Goal: Check status: Check status

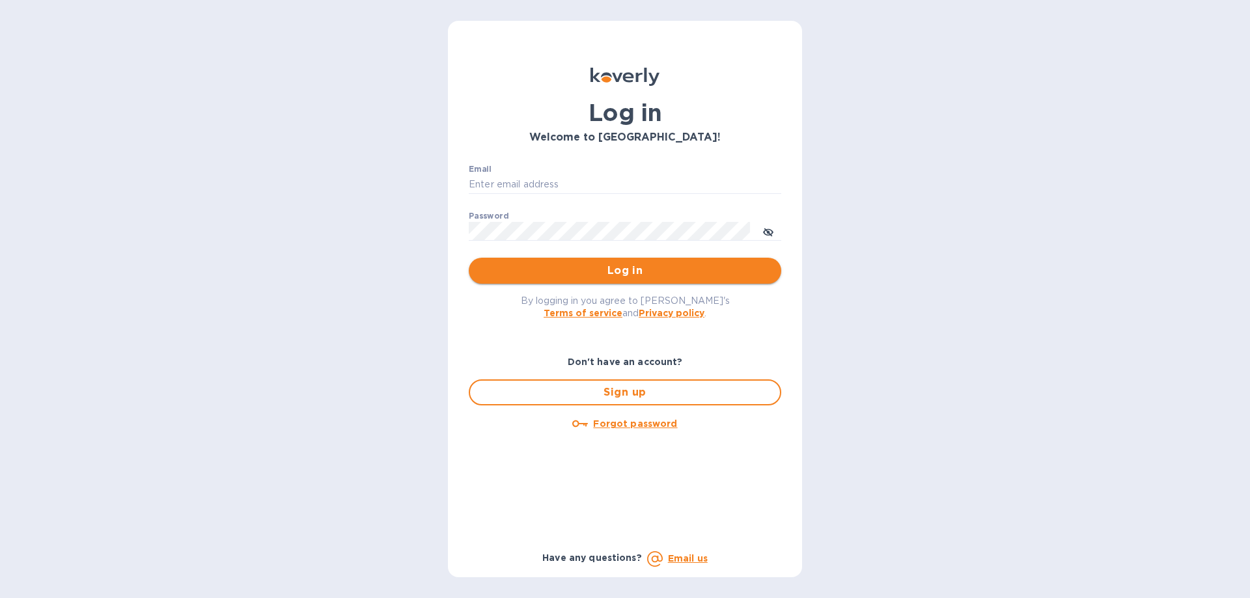
type input "[EMAIL_ADDRESS][DOMAIN_NAME]"
drag, startPoint x: 582, startPoint y: 269, endPoint x: 613, endPoint y: 270, distance: 31.3
click at [583, 269] on span "Log in" at bounding box center [625, 271] width 292 height 16
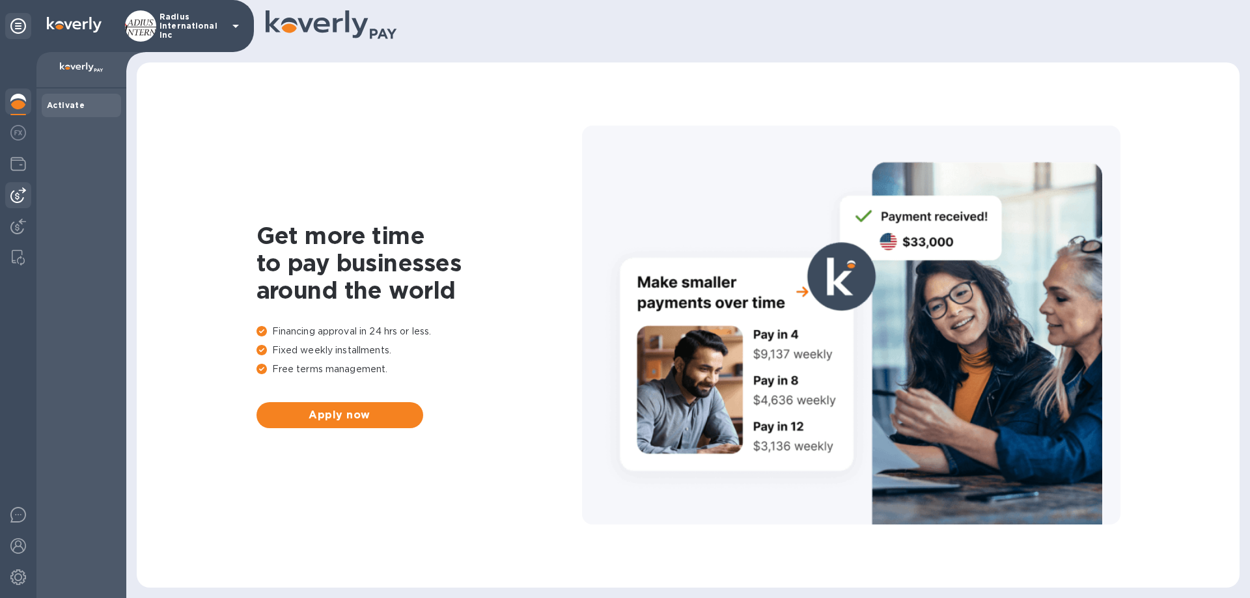
click at [18, 194] on img at bounding box center [18, 196] width 16 height 16
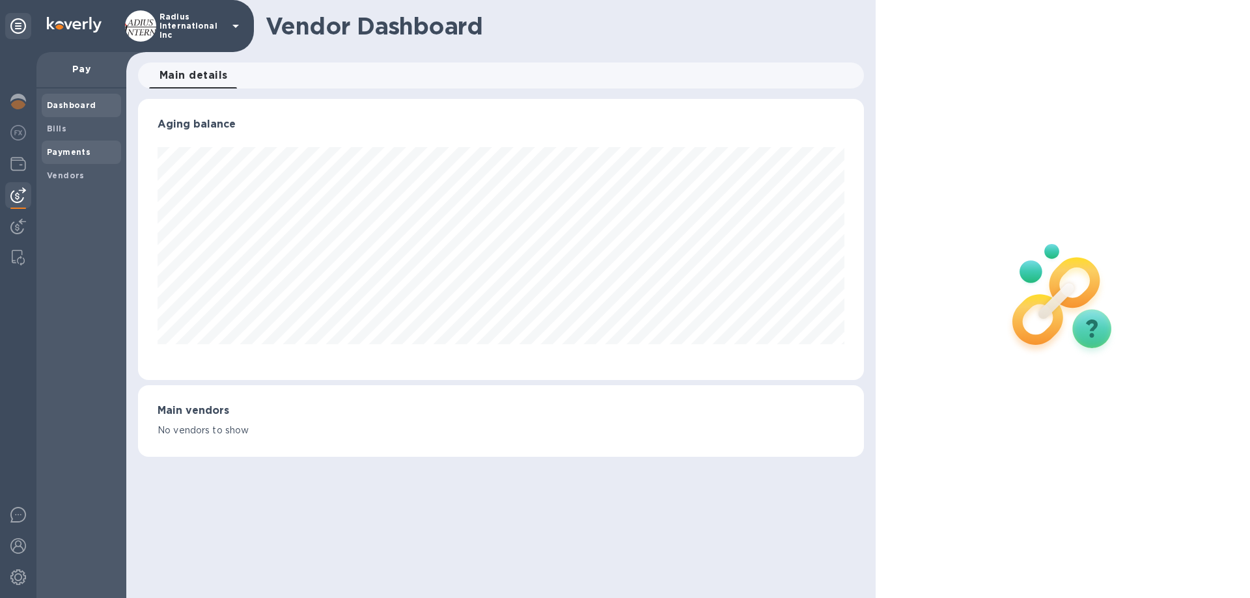
click at [76, 152] on b "Payments" at bounding box center [69, 152] width 44 height 10
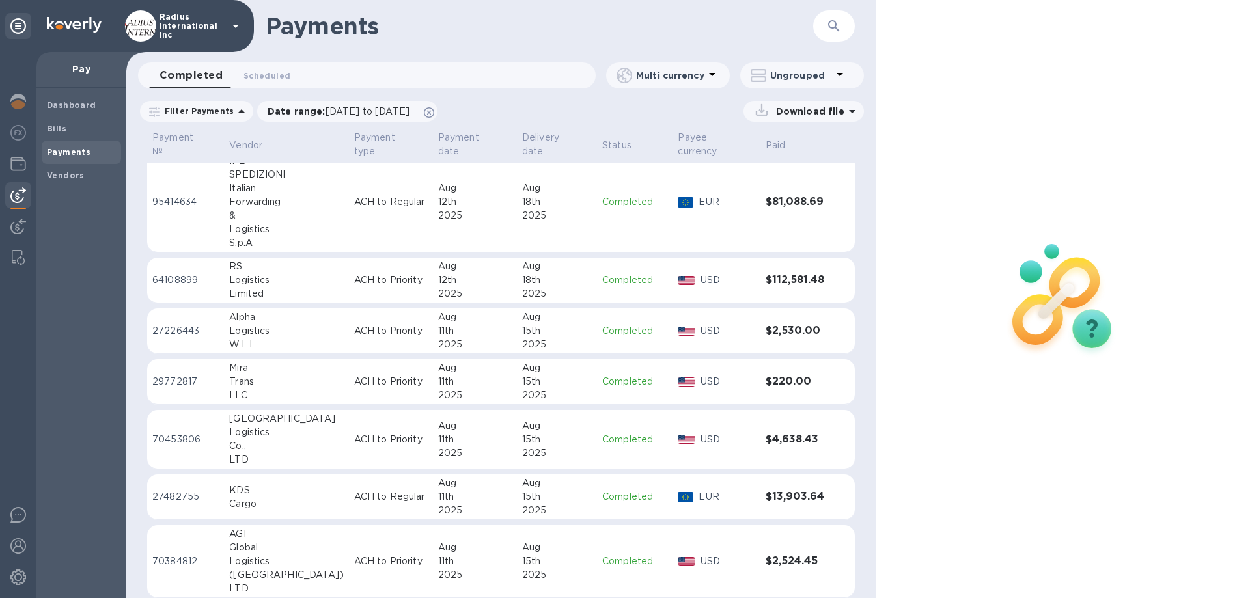
scroll to position [1017, 0]
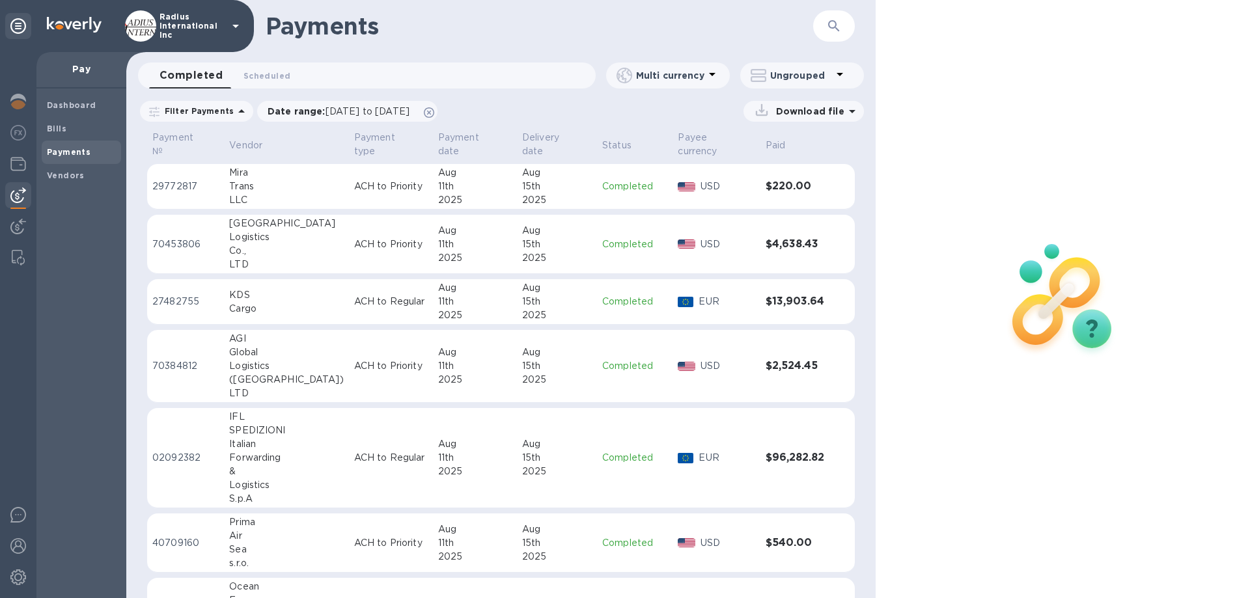
click at [20, 227] on img at bounding box center [18, 227] width 16 height 16
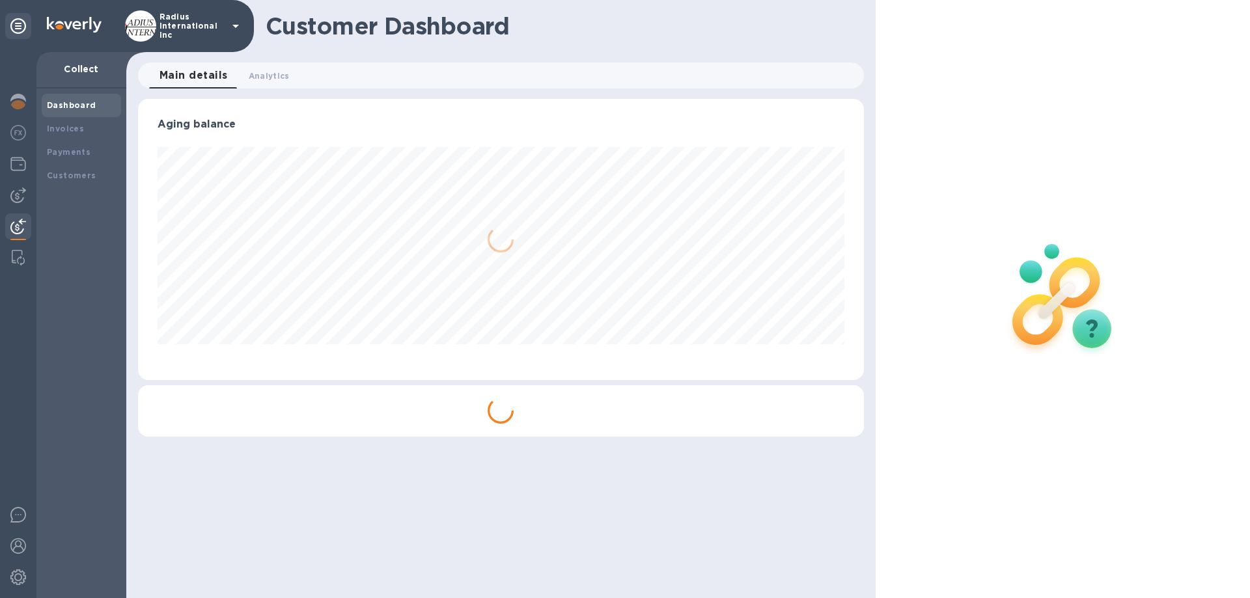
scroll to position [281, 725]
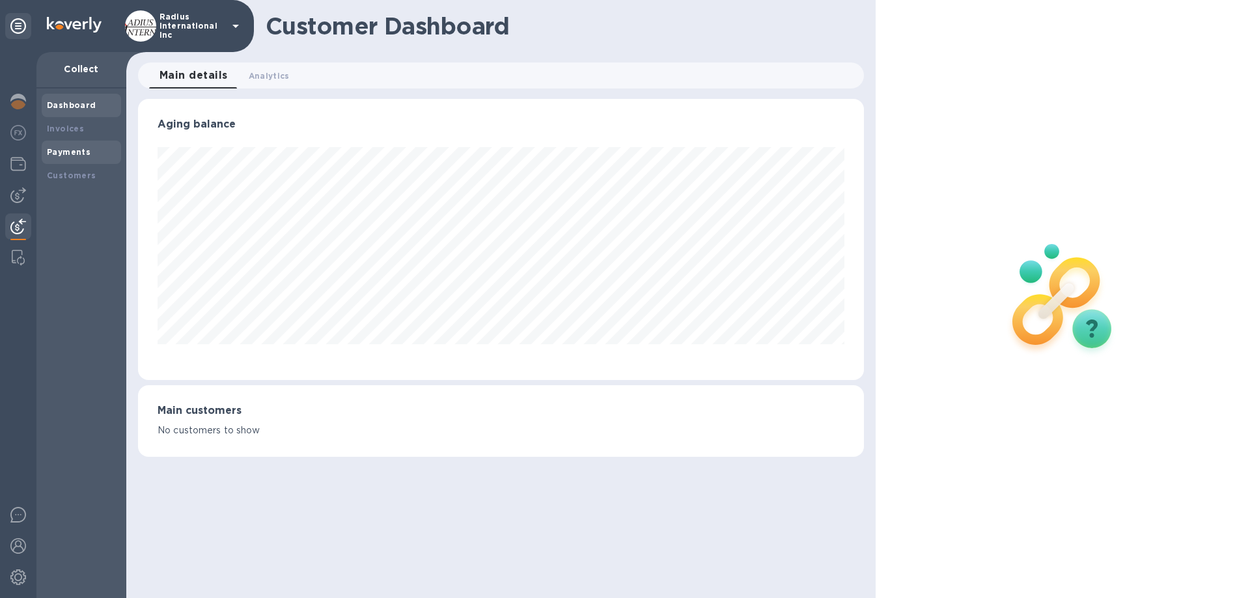
click at [79, 152] on b "Payments" at bounding box center [69, 152] width 44 height 10
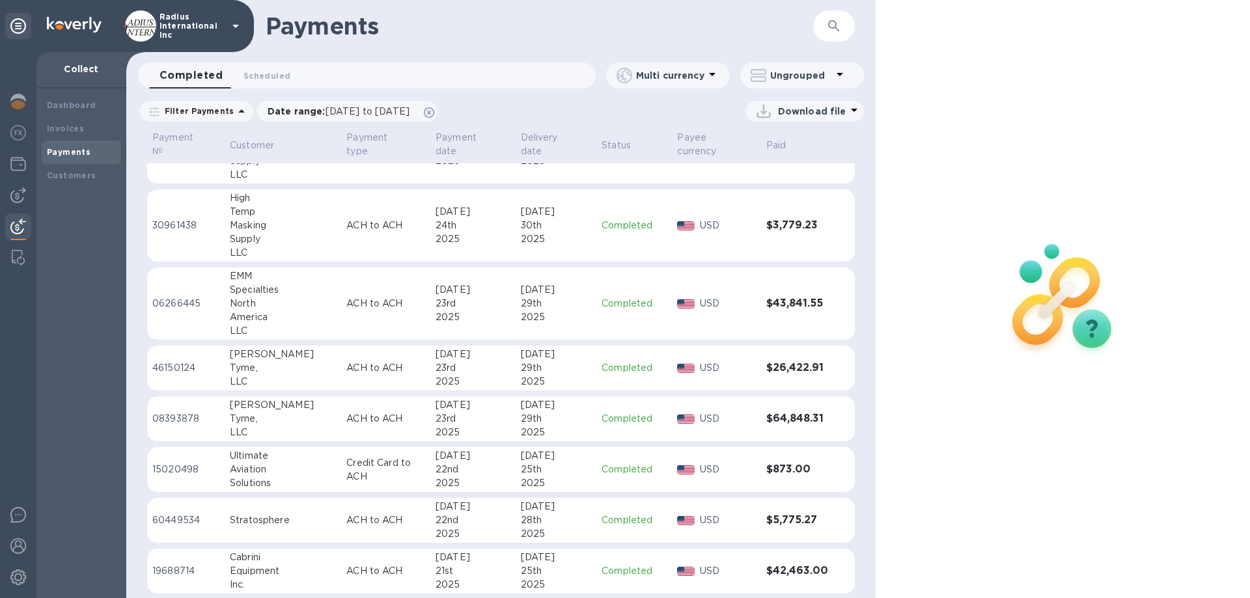
scroll to position [3041, 0]
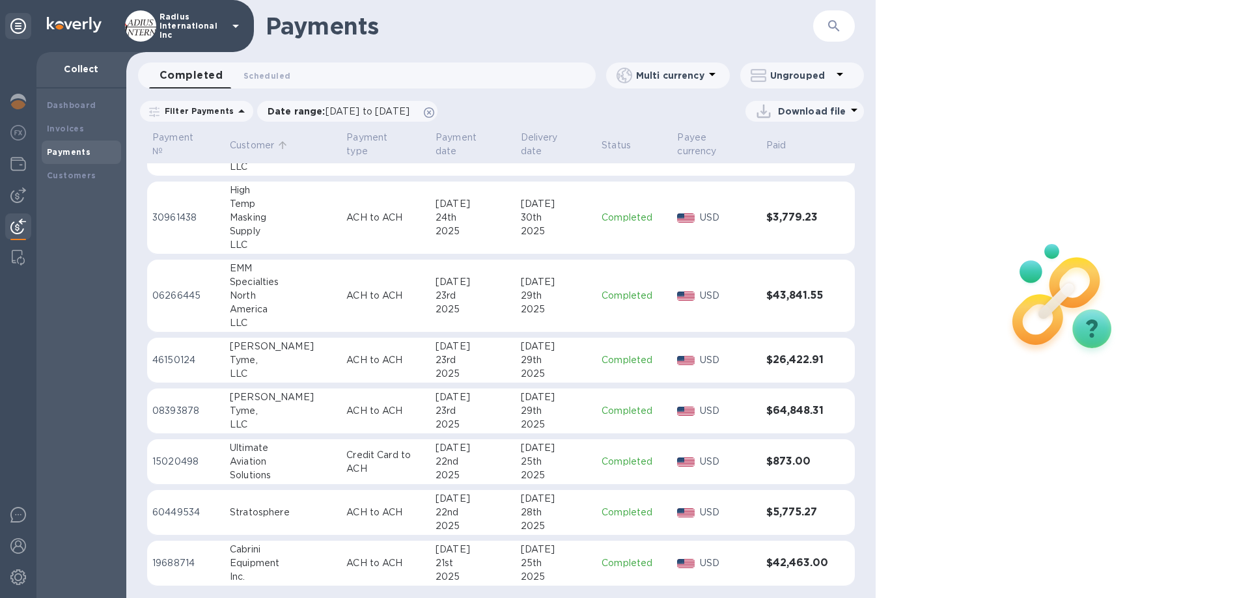
click at [253, 147] on p "Customer" at bounding box center [252, 146] width 44 height 14
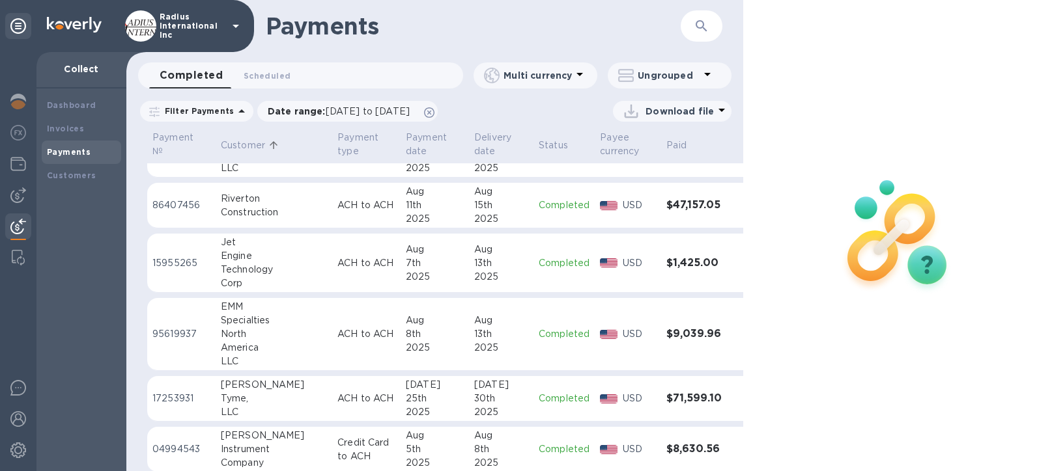
scroll to position [402, 0]
